Goal: Transaction & Acquisition: Purchase product/service

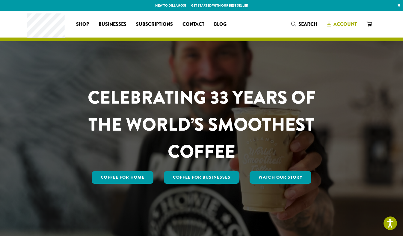
click at [343, 25] on span "Account" at bounding box center [345, 24] width 23 height 7
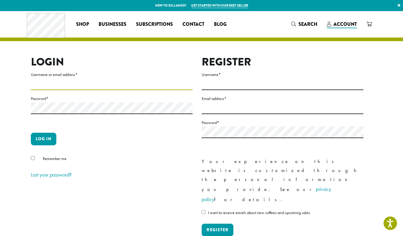
type input "**********"
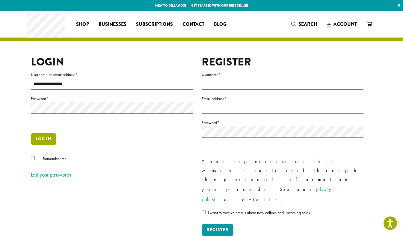
click at [42, 138] on button "Log in" at bounding box center [43, 139] width 25 height 13
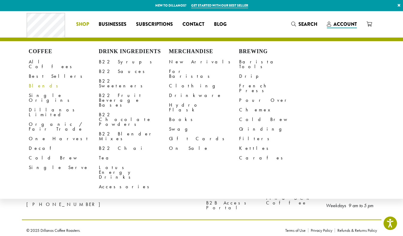
click at [35, 81] on link "Blends" at bounding box center [64, 86] width 70 height 10
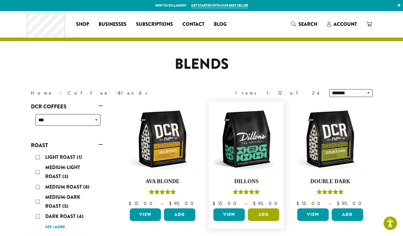
click at [264, 213] on button "Add" at bounding box center [263, 214] width 31 height 13
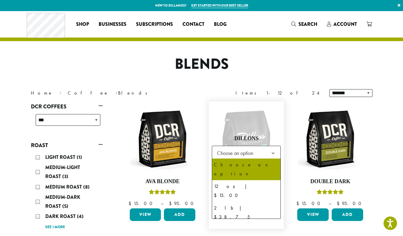
click at [274, 150] on b at bounding box center [273, 153] width 15 height 15
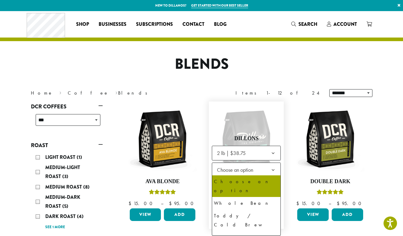
click at [274, 167] on b at bounding box center [273, 170] width 15 height 15
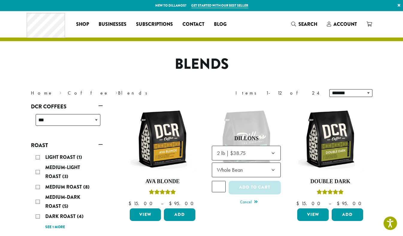
select select "**********"
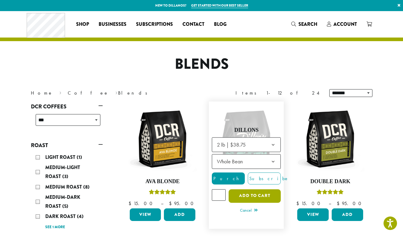
click at [255, 194] on button "Add to cart" at bounding box center [255, 195] width 52 height 13
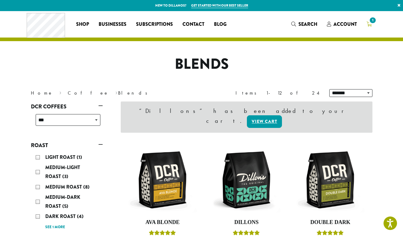
click at [372, 20] on span "1" at bounding box center [373, 20] width 8 height 8
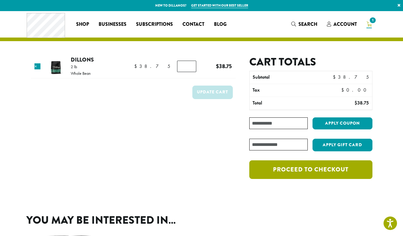
click at [317, 169] on link "Proceed to checkout" at bounding box center [311, 169] width 123 height 19
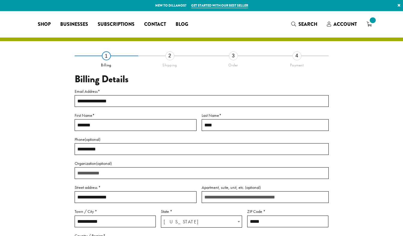
select select "**"
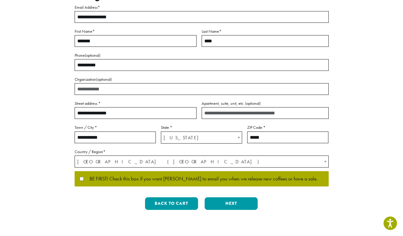
scroll to position [96, 0]
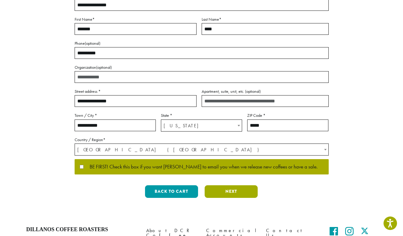
click at [231, 192] on button "Next" at bounding box center [231, 191] width 53 height 13
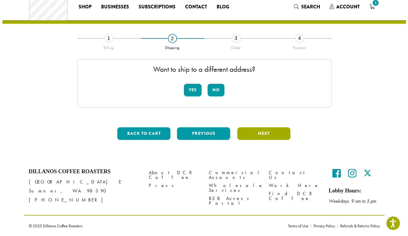
scroll to position [17, 0]
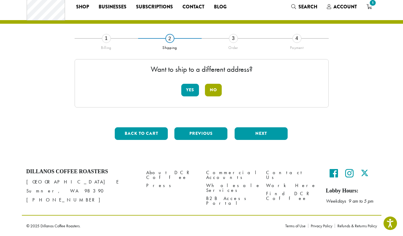
click at [217, 89] on button "No" at bounding box center [213, 90] width 17 height 13
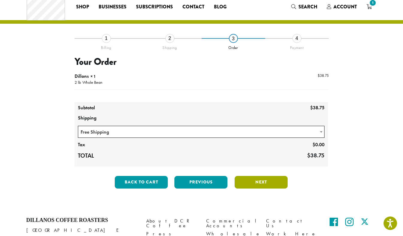
click at [255, 181] on button "Next" at bounding box center [261, 182] width 53 height 13
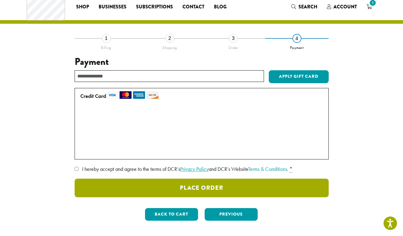
drag, startPoint x: 208, startPoint y: 187, endPoint x: 211, endPoint y: 168, distance: 19.6
click at [211, 168] on div "WEBSITE TERMS OF USE OVERVIEW Effective Date/Last Modified: November 12, 2021. …" at bounding box center [202, 180] width 254 height 33
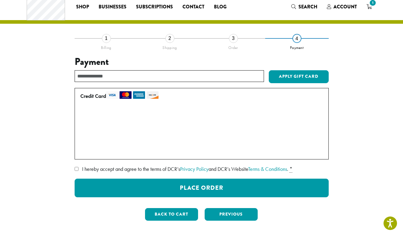
click at [75, 171] on label "I hereby accept and agree to the terms of DCR’s Privacy Policy and DCR’s Websit…" at bounding box center [202, 169] width 254 height 10
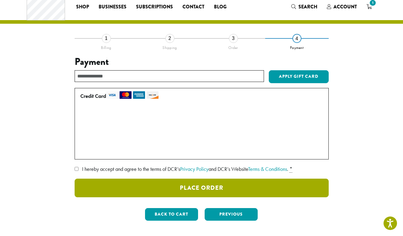
click at [197, 184] on button "Place Order" at bounding box center [202, 187] width 254 height 19
